Goal: Find contact information: Obtain details needed to contact an individual or organization

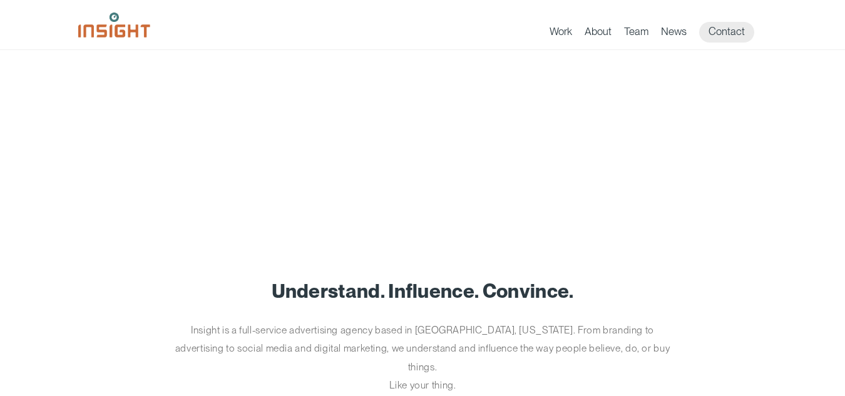
scroll to position [250, 0]
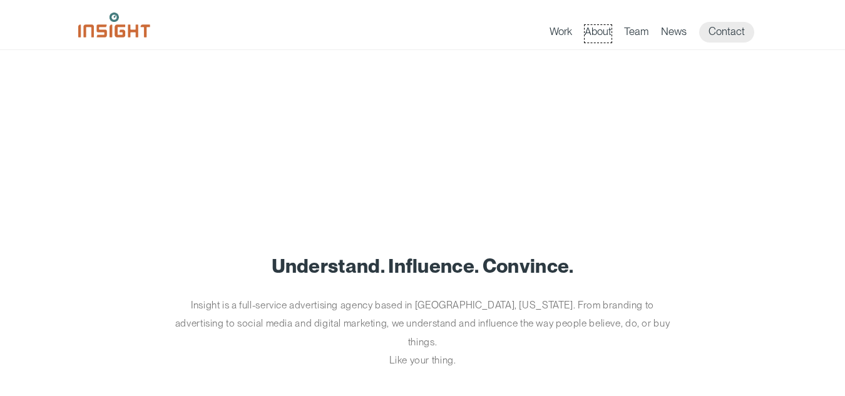
click at [603, 33] on link "About" at bounding box center [598, 34] width 27 height 18
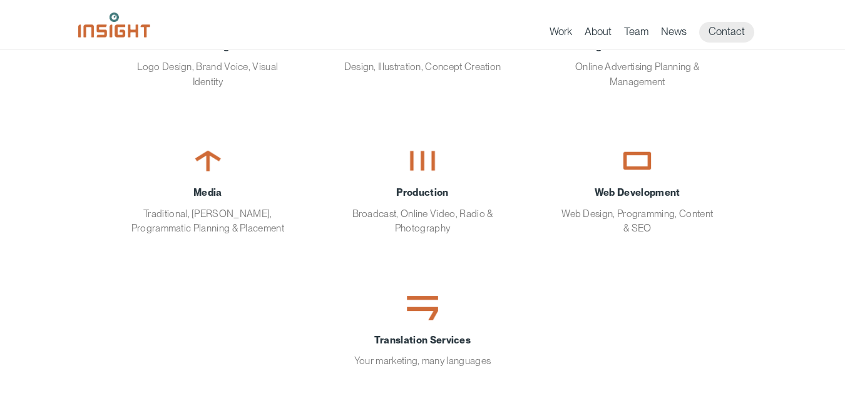
scroll to position [250, 0]
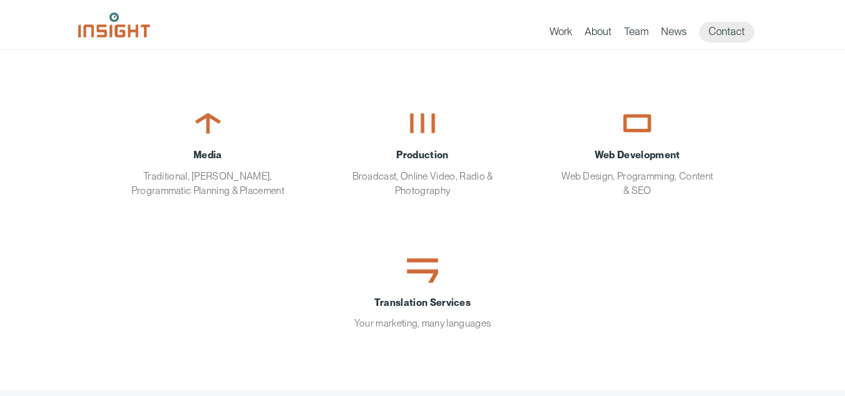
click at [560, 34] on link "Work" at bounding box center [561, 34] width 23 height 18
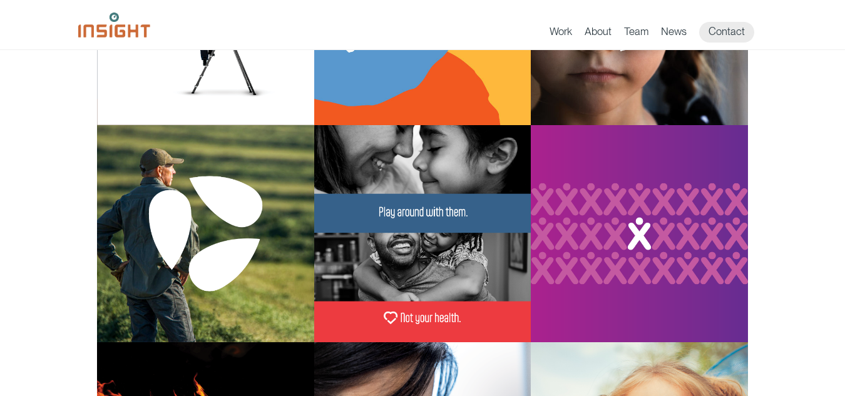
scroll to position [288, 0]
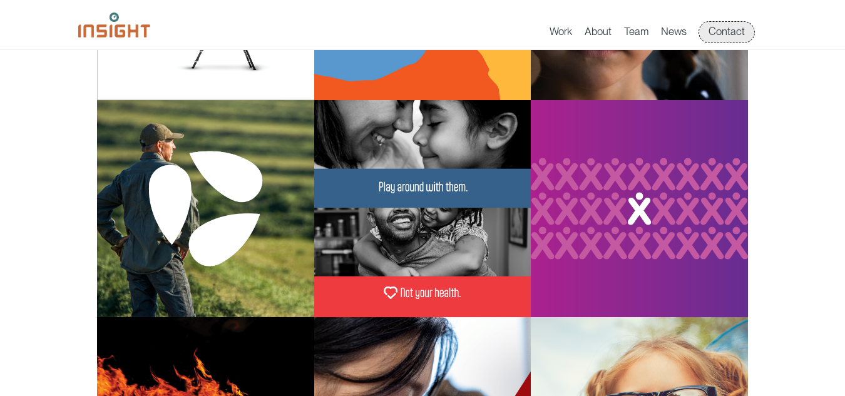
click at [719, 32] on link "Contact" at bounding box center [726, 32] width 55 height 21
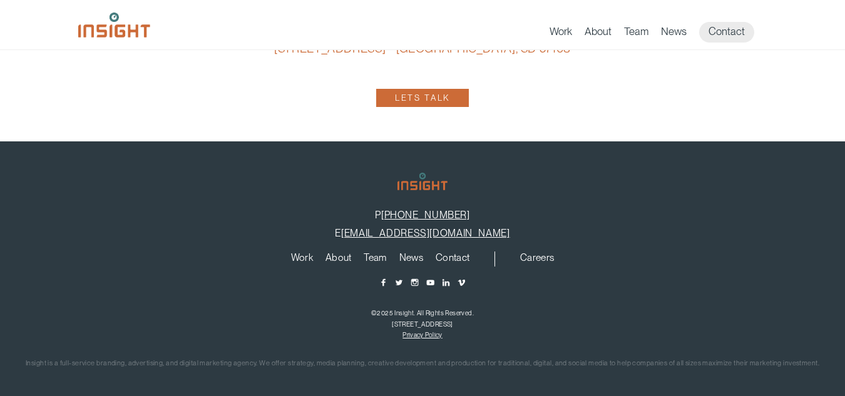
scroll to position [791, 0]
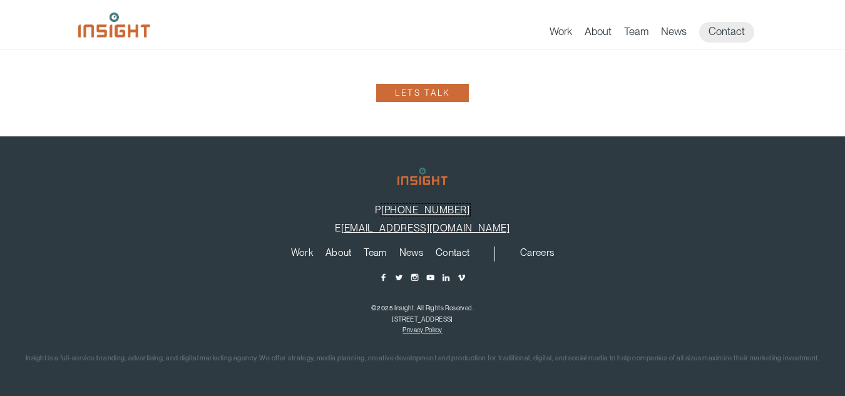
click at [422, 214] on link "[PHONE_NUMBER]" at bounding box center [425, 210] width 89 height 12
